Goal: Information Seeking & Learning: Learn about a topic

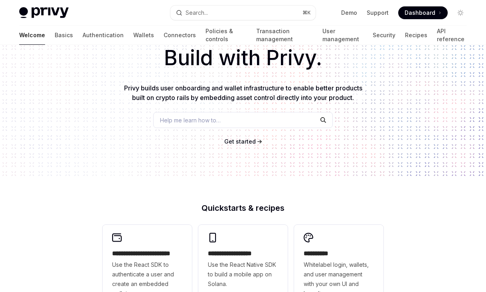
scroll to position [87, 0]
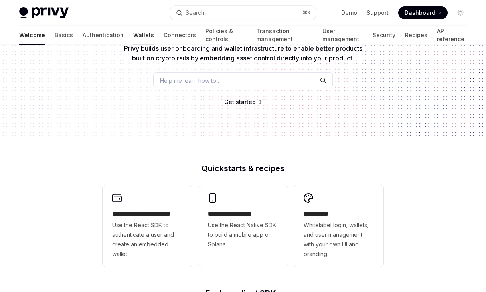
click at [133, 39] on link "Wallets" at bounding box center [143, 35] width 21 height 19
type textarea "*"
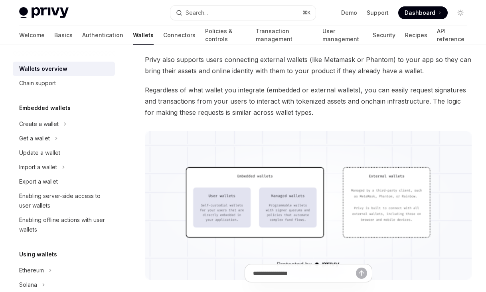
scroll to position [162, 0]
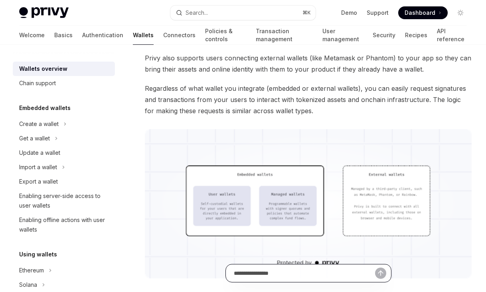
click at [277, 276] on input "Ask a question..." at bounding box center [304, 273] width 141 height 18
type input "*"
type input "**********"
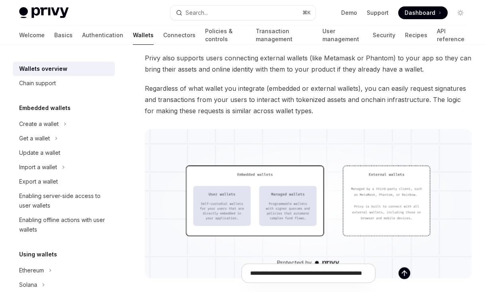
type textarea "*"
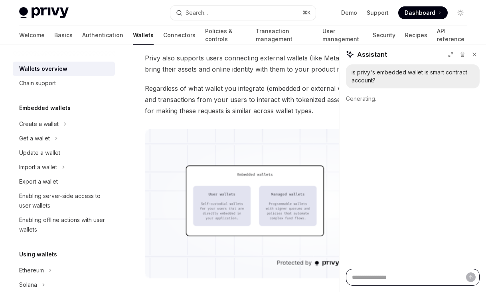
scroll to position [0, 0]
type textarea "*"
